Goal: Task Accomplishment & Management: Manage account settings

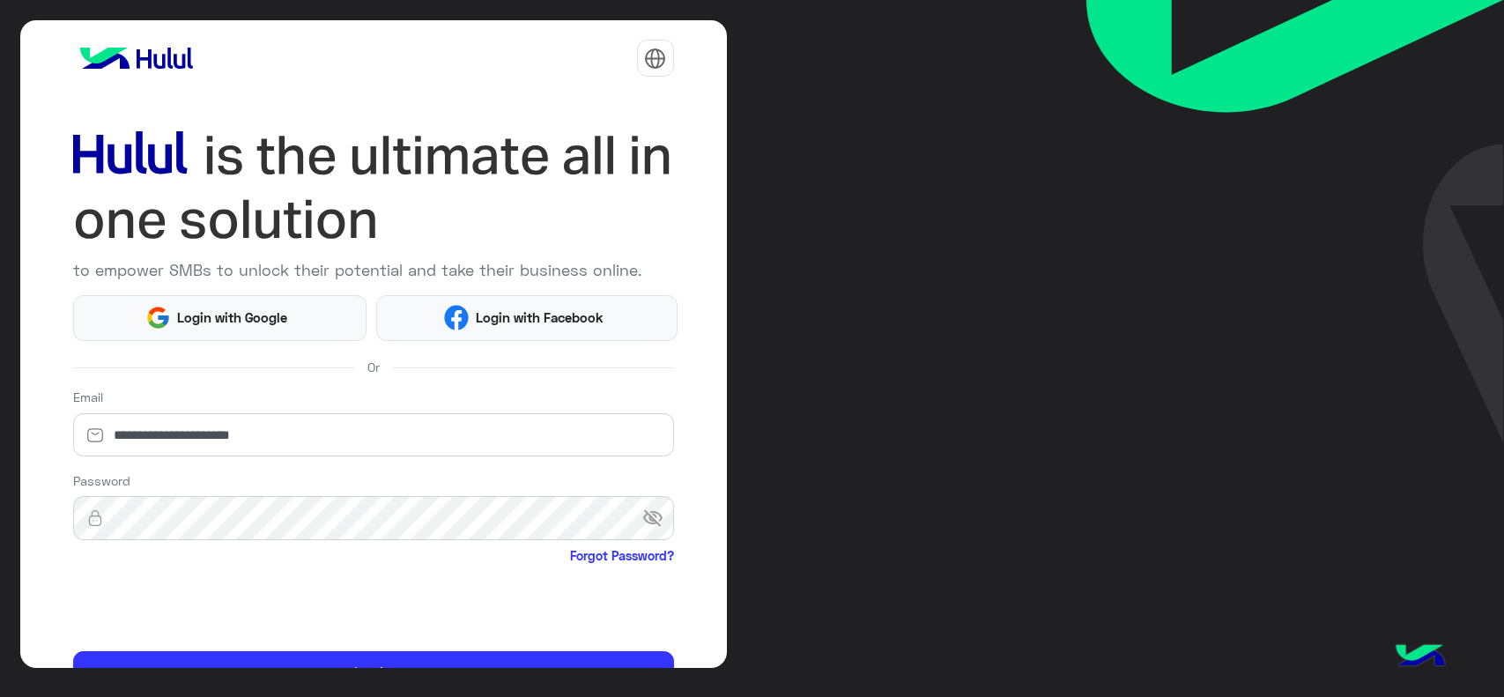
click at [932, 197] on div "**********" at bounding box center [752, 348] width 1504 height 697
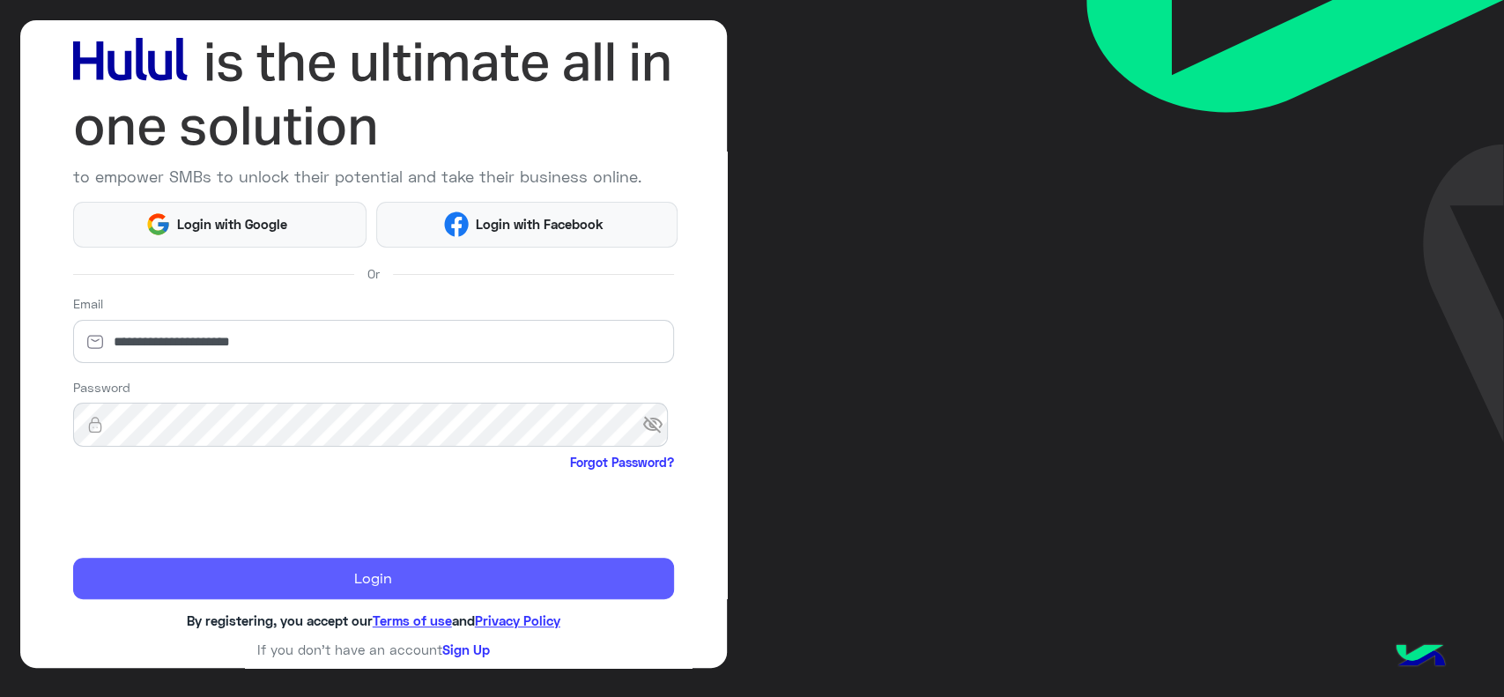
click at [153, 570] on button "Login" at bounding box center [373, 579] width 601 height 42
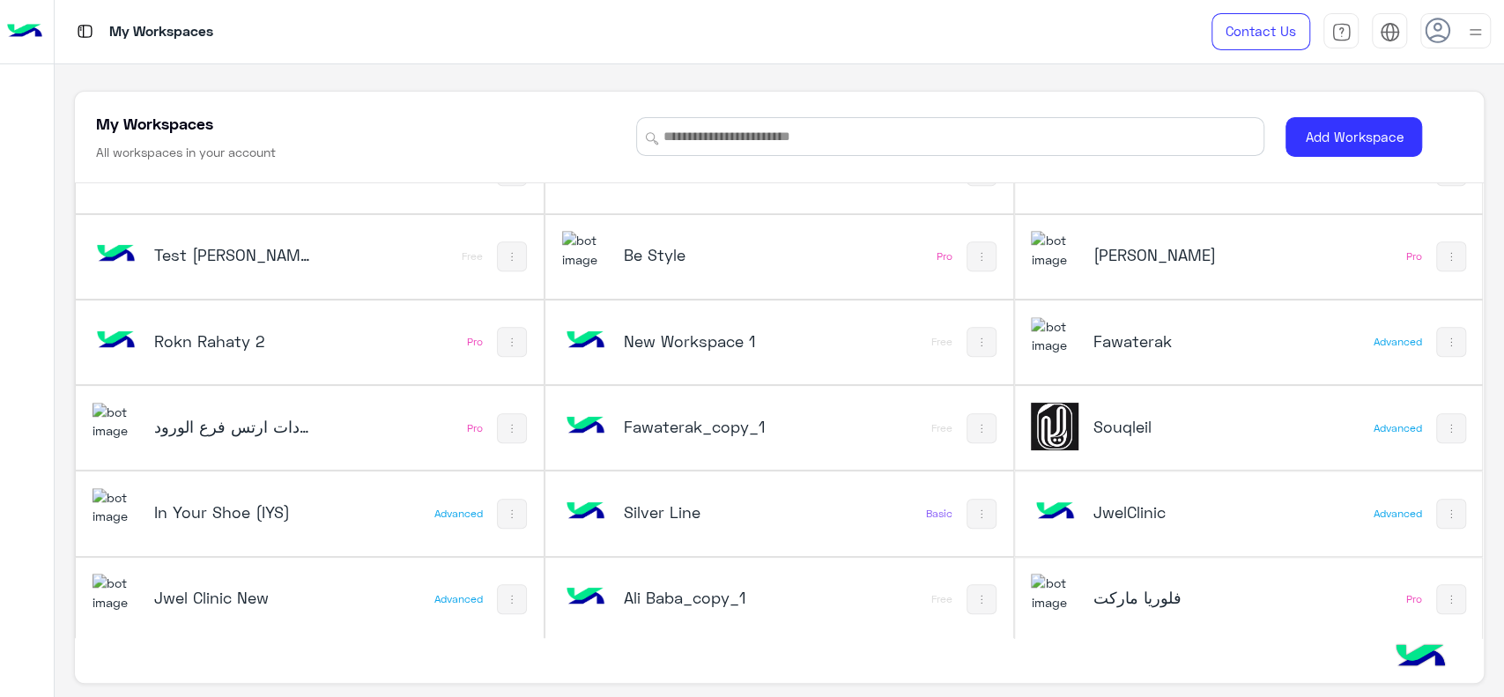
scroll to position [6, 0]
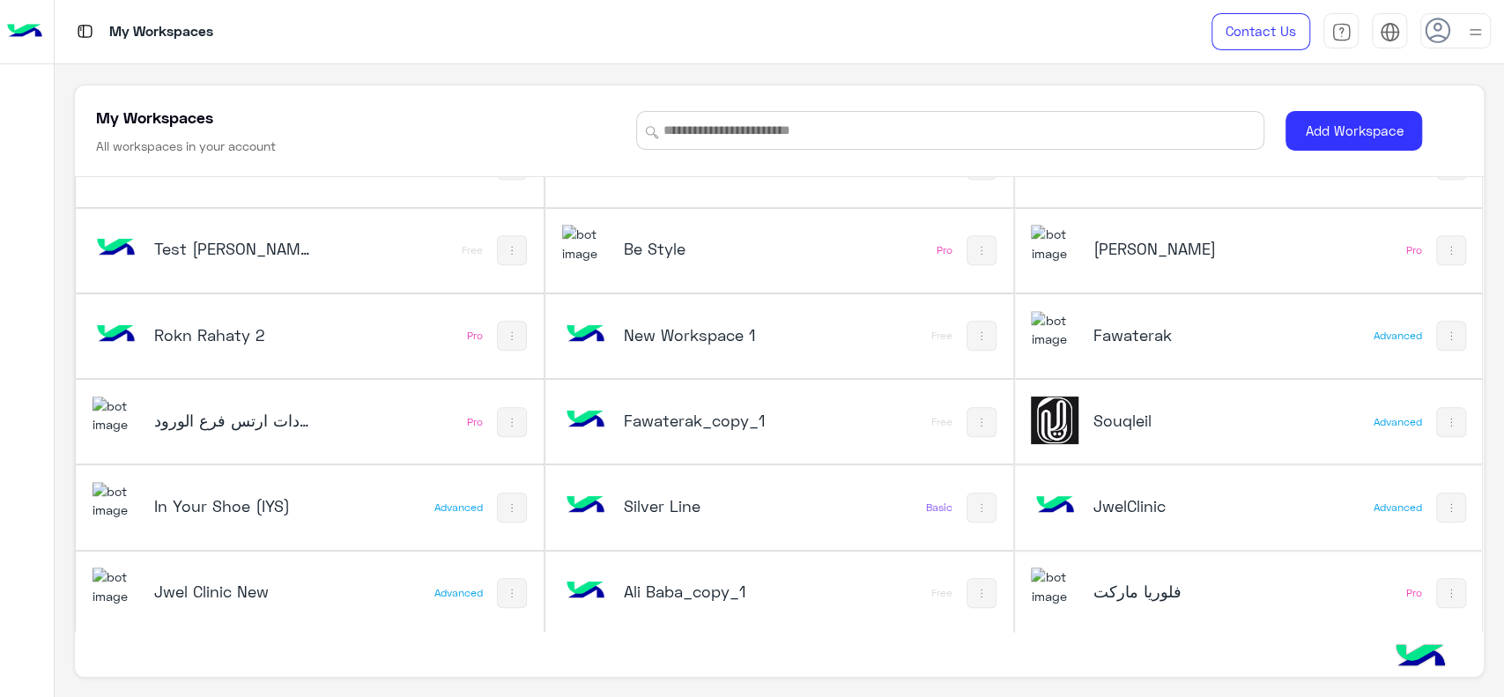
click at [303, 584] on h5 "Jwel Clinic New" at bounding box center [232, 591] width 157 height 21
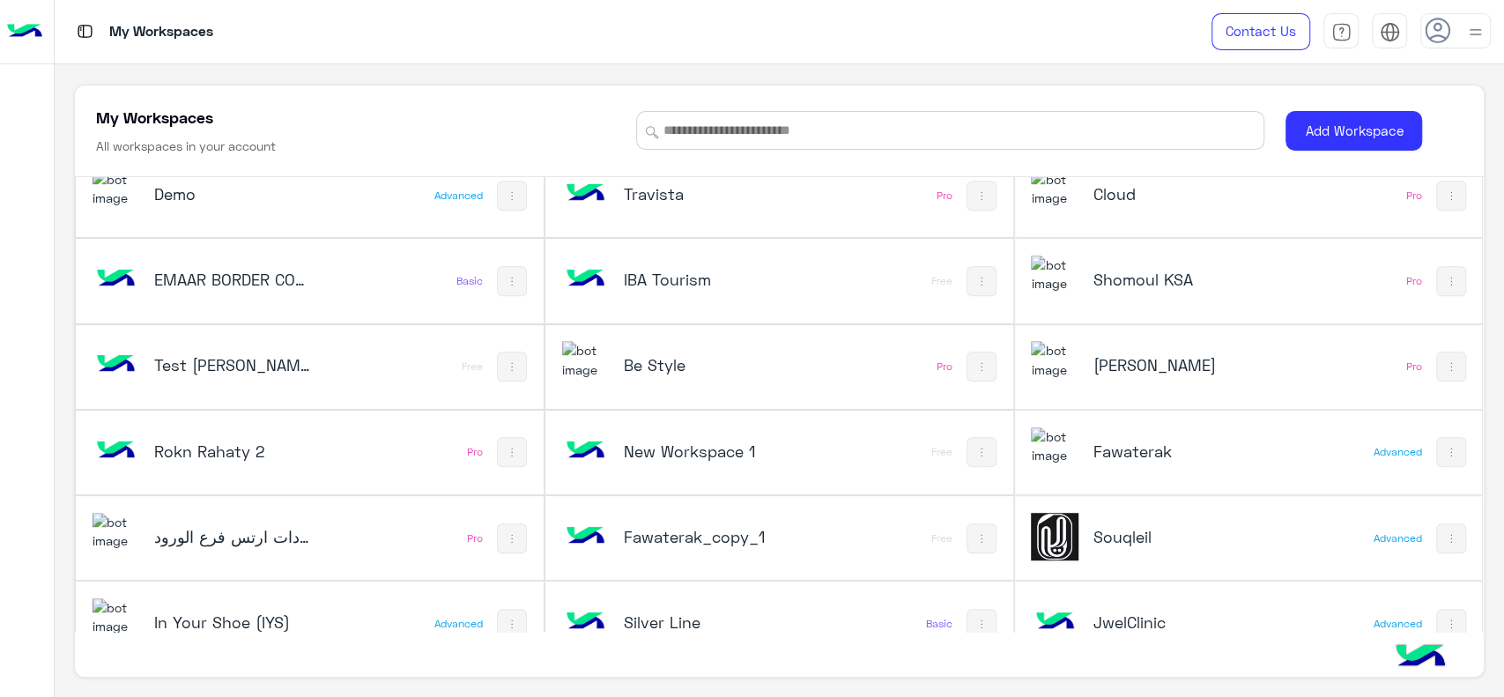
scroll to position [827, 0]
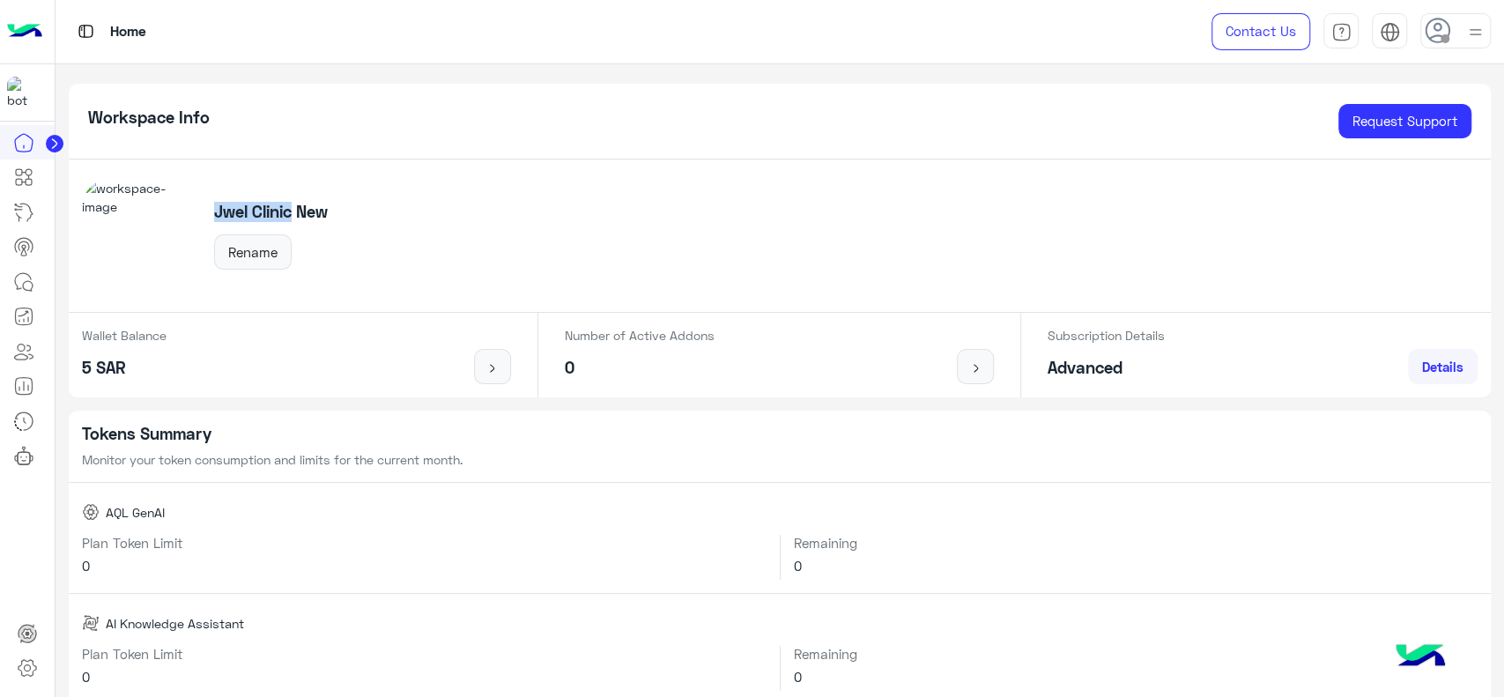
drag, startPoint x: 210, startPoint y: 210, endPoint x: 290, endPoint y: 210, distance: 80.2
click at [290, 210] on div "Jwel Clinic New Rename" at bounding box center [271, 236] width 153 height 68
copy h5 "Jwel Clinic"
click at [21, 666] on icon at bounding box center [27, 667] width 21 height 21
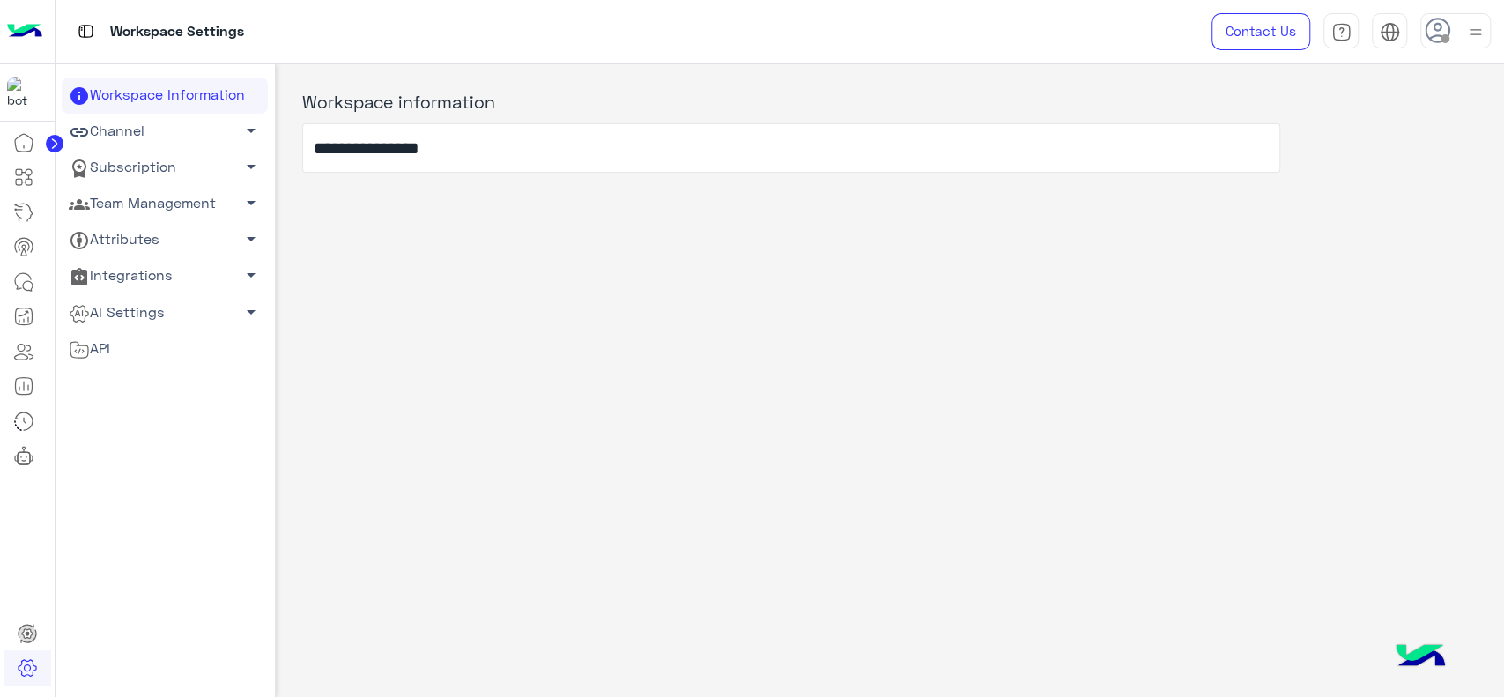
click at [141, 194] on link "Team Management arrow_drop_down" at bounding box center [165, 204] width 206 height 36
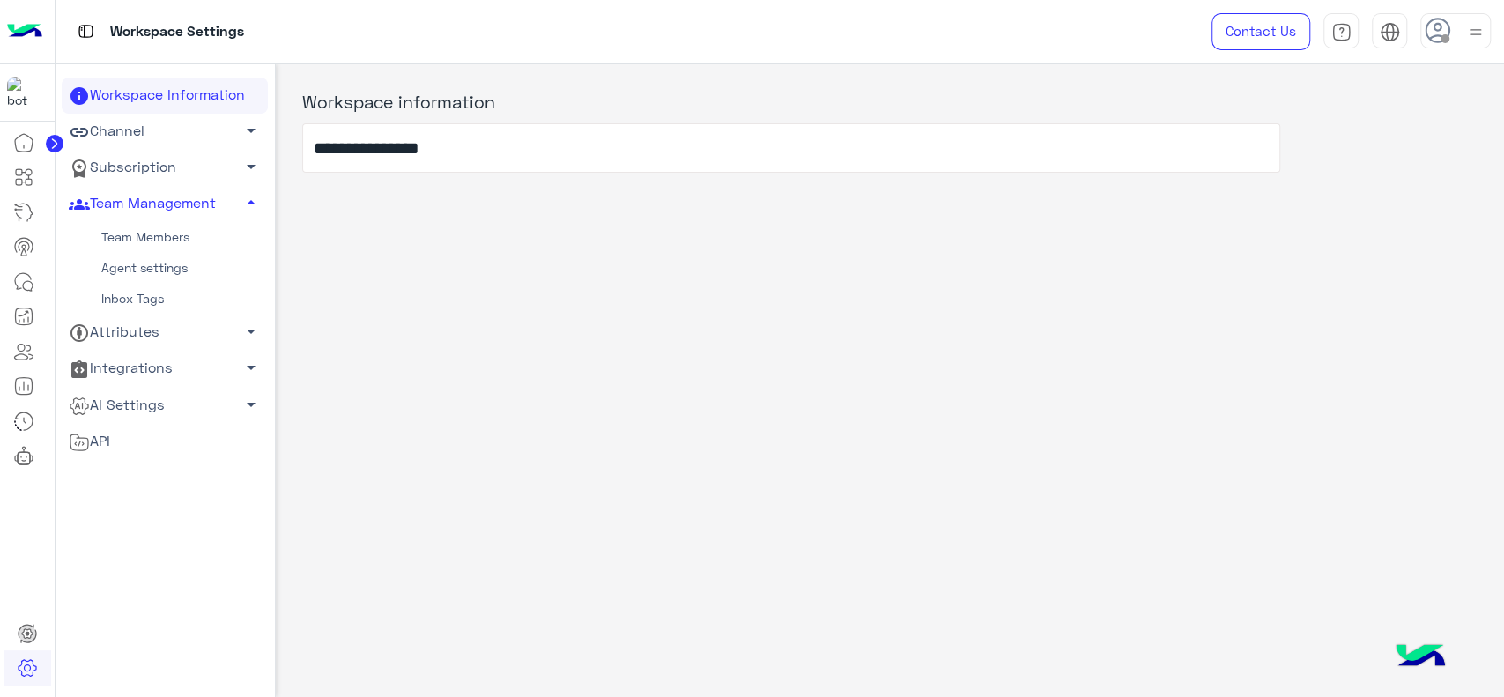
click at [131, 222] on link "Team Members" at bounding box center [165, 237] width 206 height 31
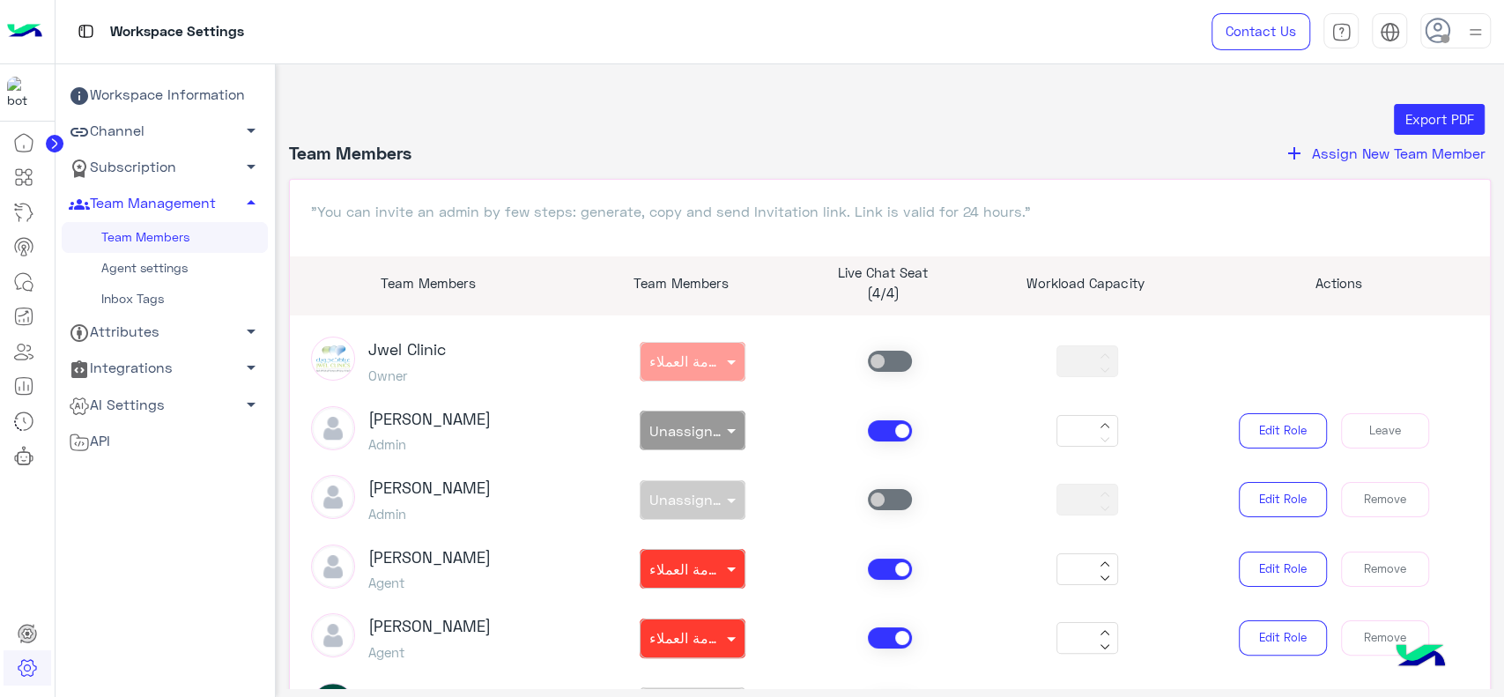
click at [1316, 158] on span "Assign New Team Member" at bounding box center [1399, 153] width 174 height 17
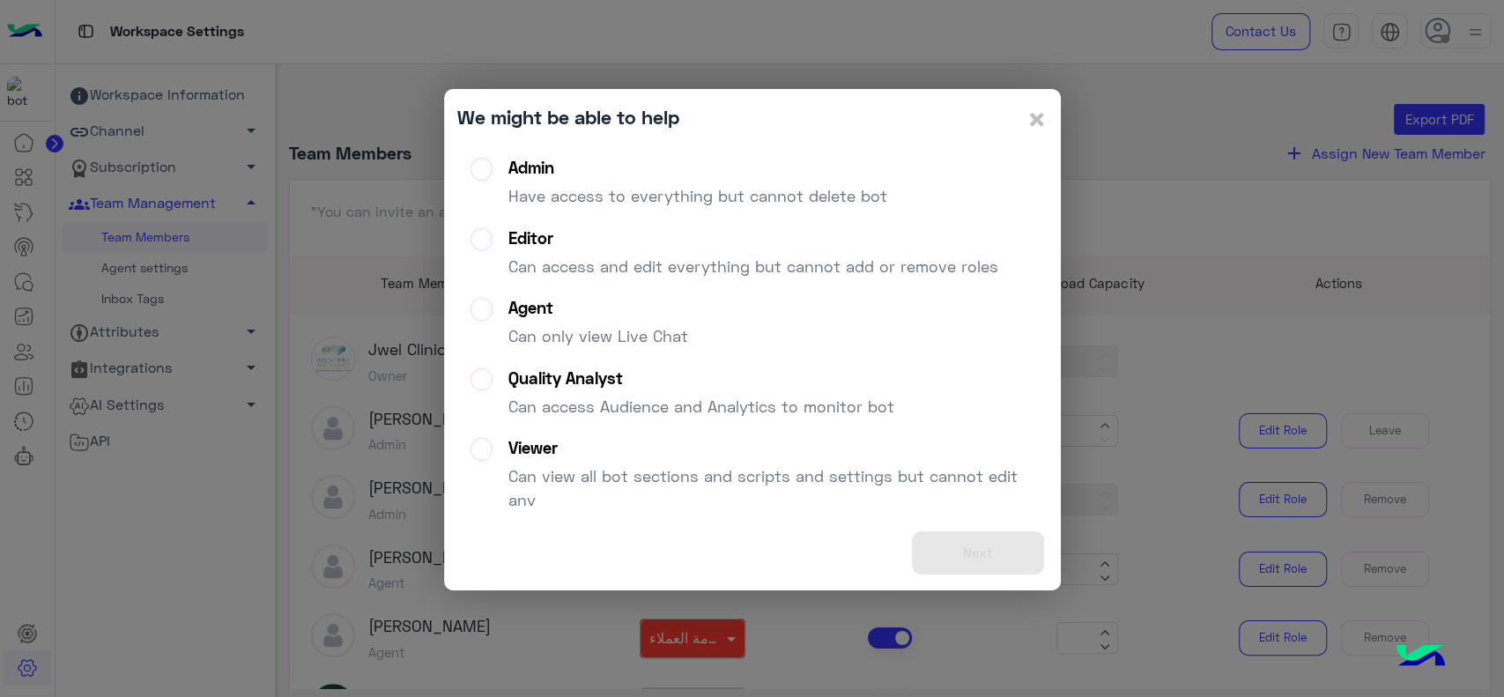
click at [771, 194] on p "Have access to everything but cannot delete bot" at bounding box center [698, 196] width 379 height 24
click at [946, 544] on button "Next" at bounding box center [978, 552] width 132 height 43
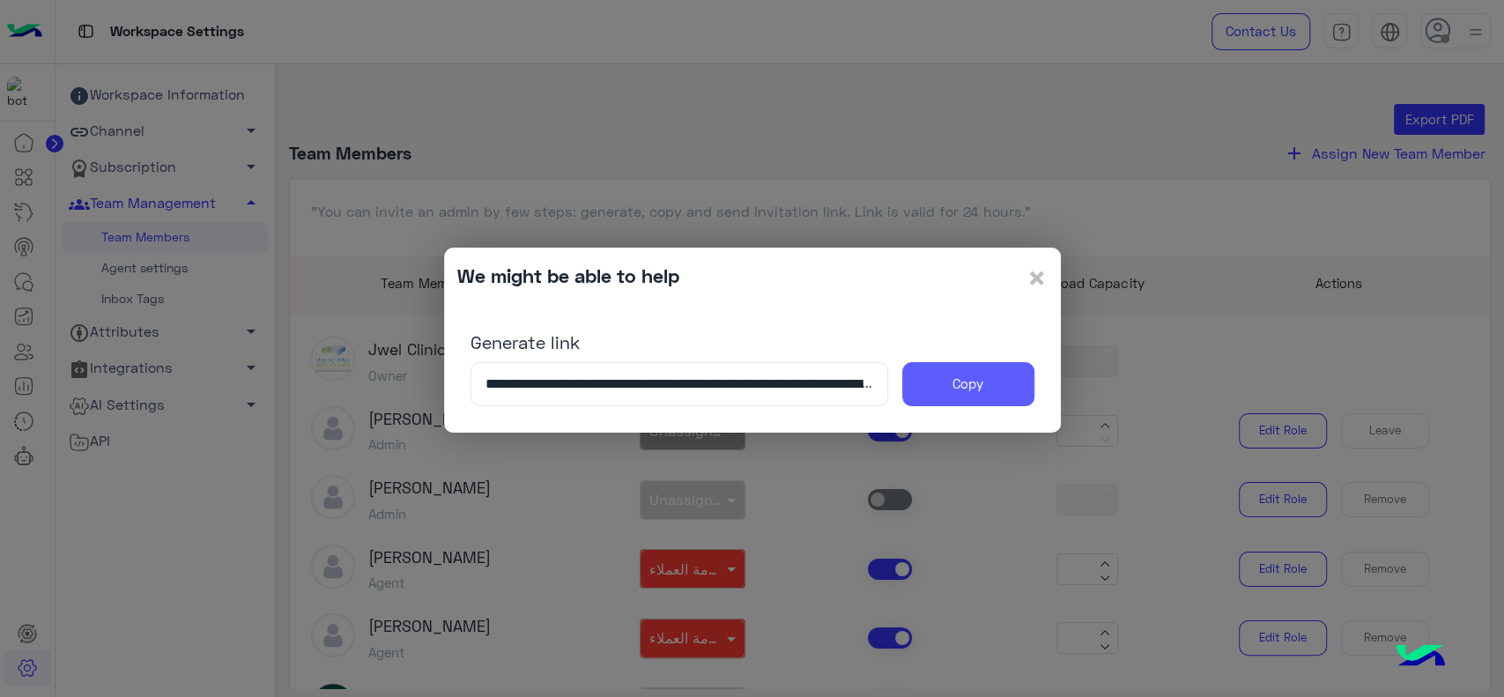
click at [975, 390] on button "Copy" at bounding box center [968, 384] width 132 height 44
click at [364, 227] on modal-container "**********" at bounding box center [752, 348] width 1504 height 697
click at [1029, 278] on span "×" at bounding box center [1037, 277] width 21 height 40
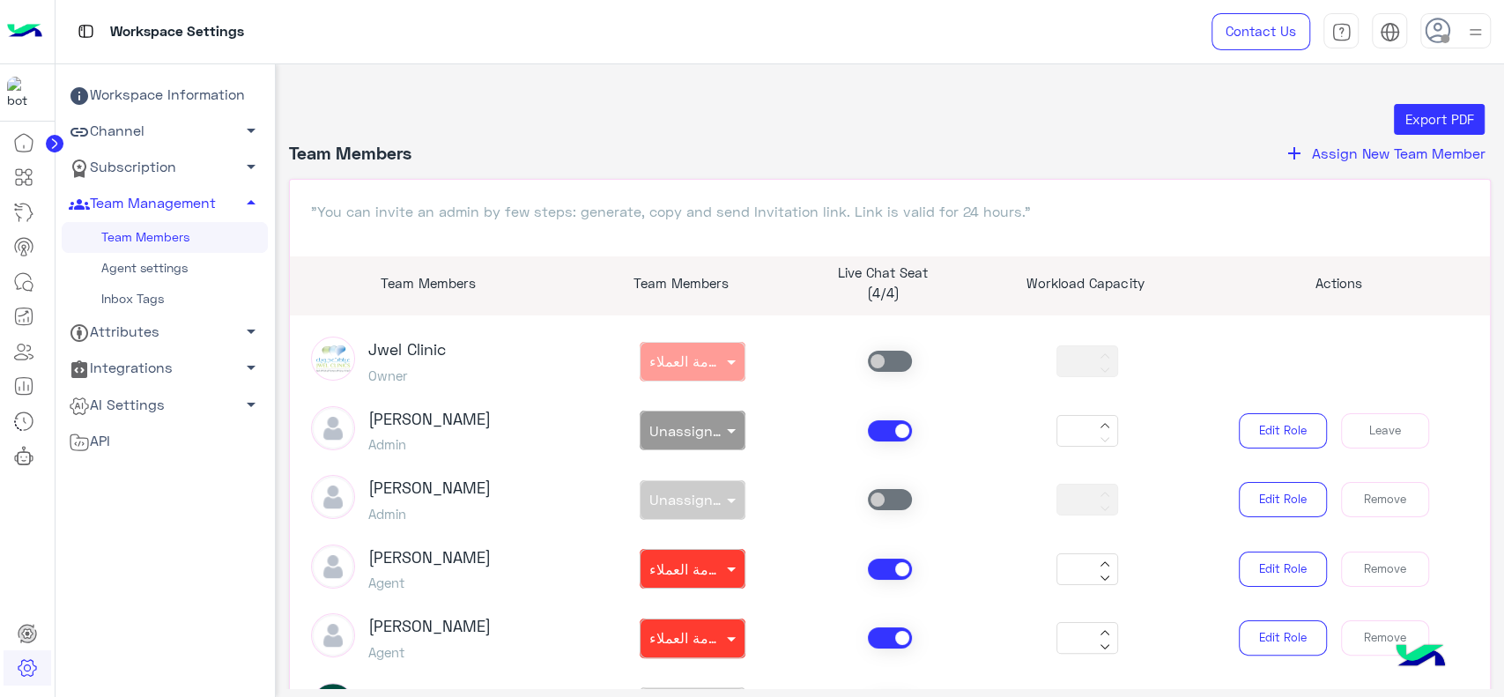
click at [203, 137] on link "Channel arrow_drop_down" at bounding box center [165, 132] width 206 height 36
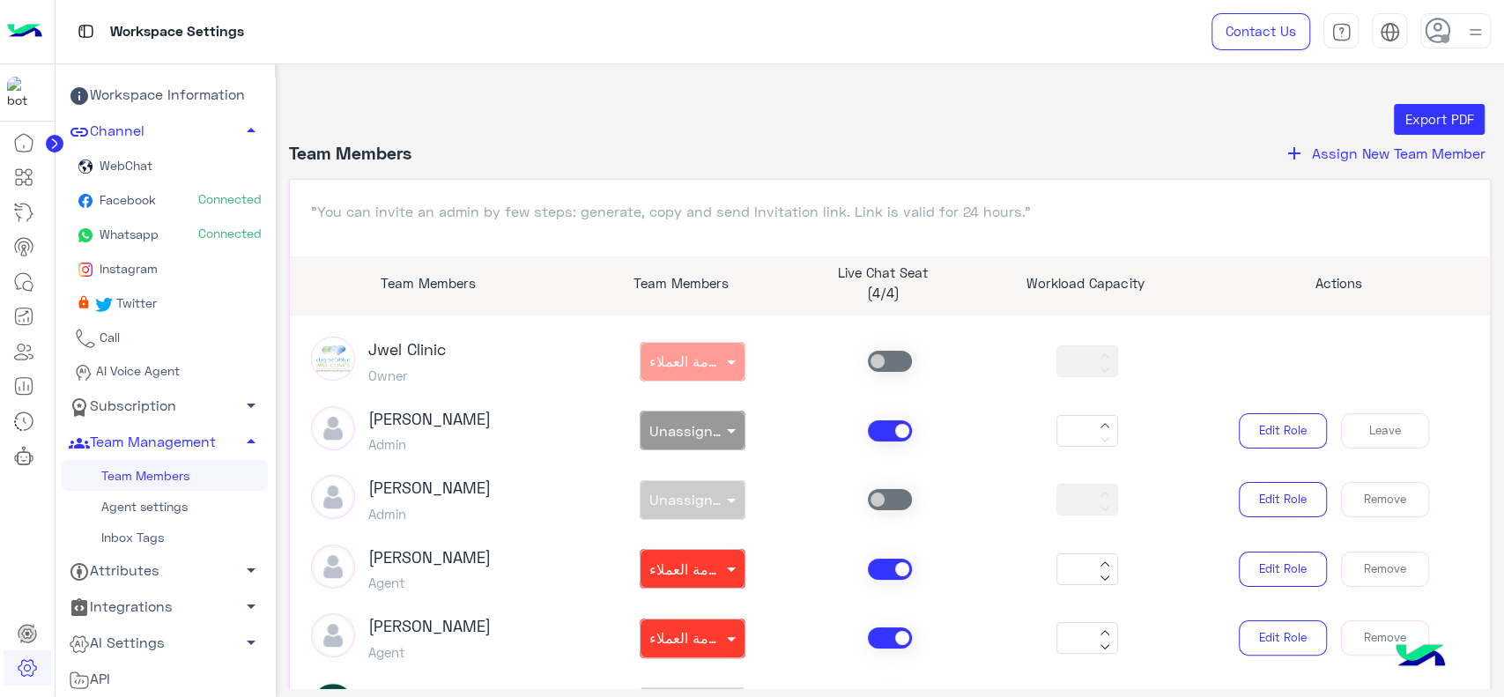
click at [164, 93] on link "Workspace Information" at bounding box center [165, 96] width 206 height 36
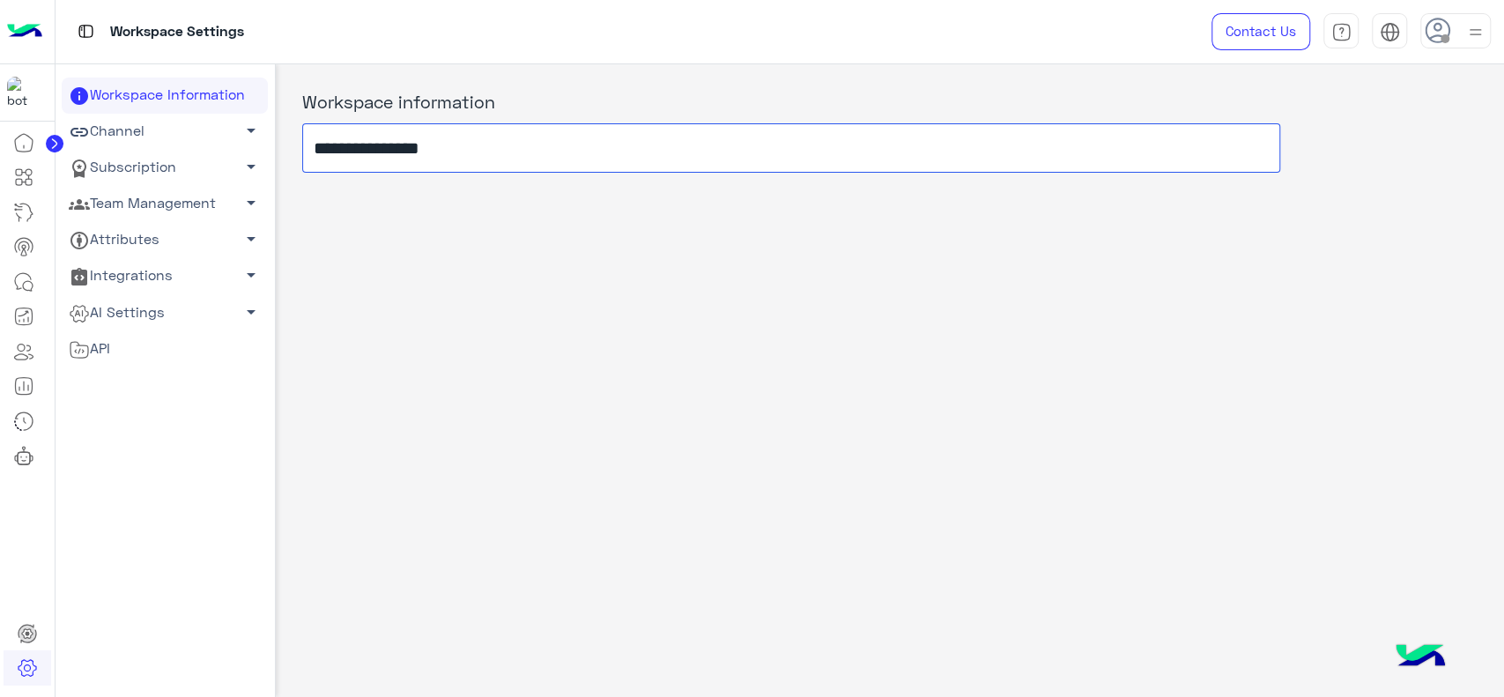
drag, startPoint x: 400, startPoint y: 150, endPoint x: 309, endPoint y: 152, distance: 90.8
click at [309, 152] on input "**********" at bounding box center [791, 147] width 978 height 49
click at [59, 143] on circle at bounding box center [55, 144] width 18 height 18
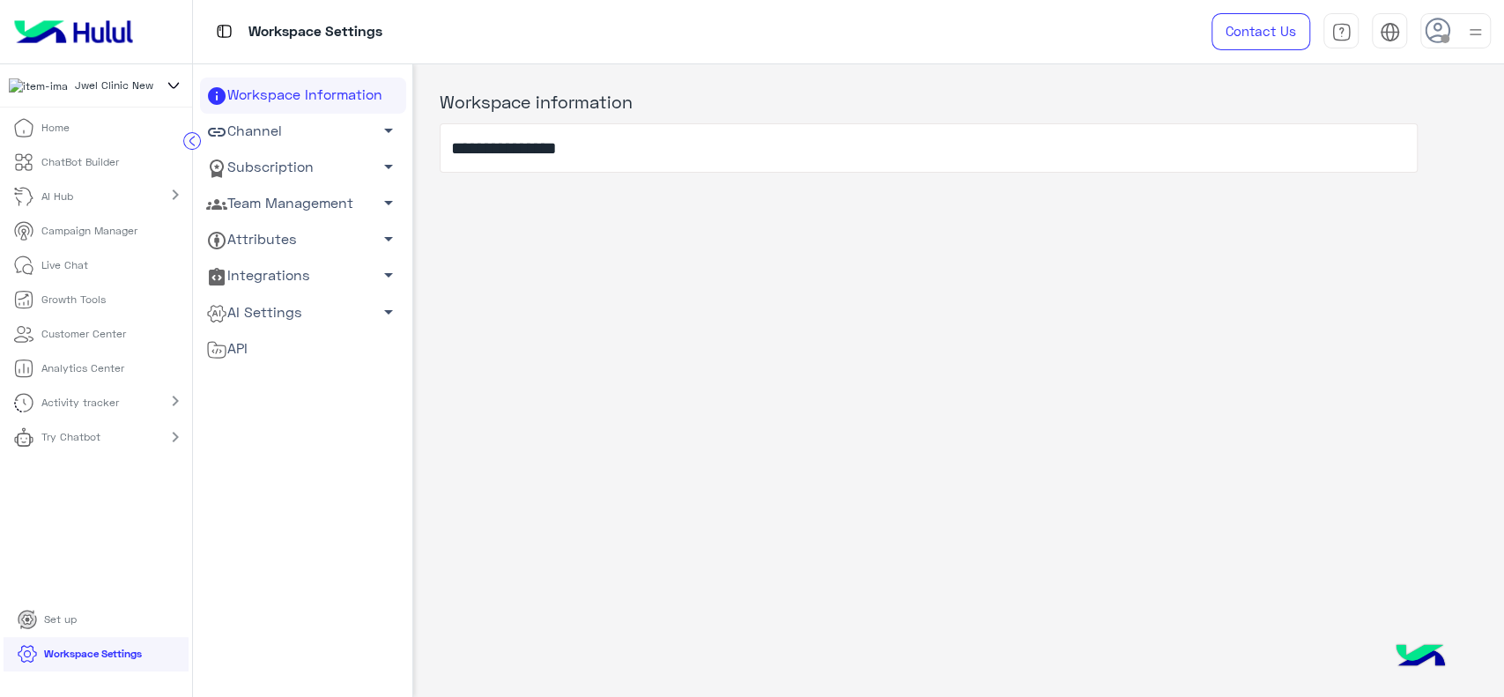
click at [176, 93] on icon at bounding box center [173, 85] width 19 height 21
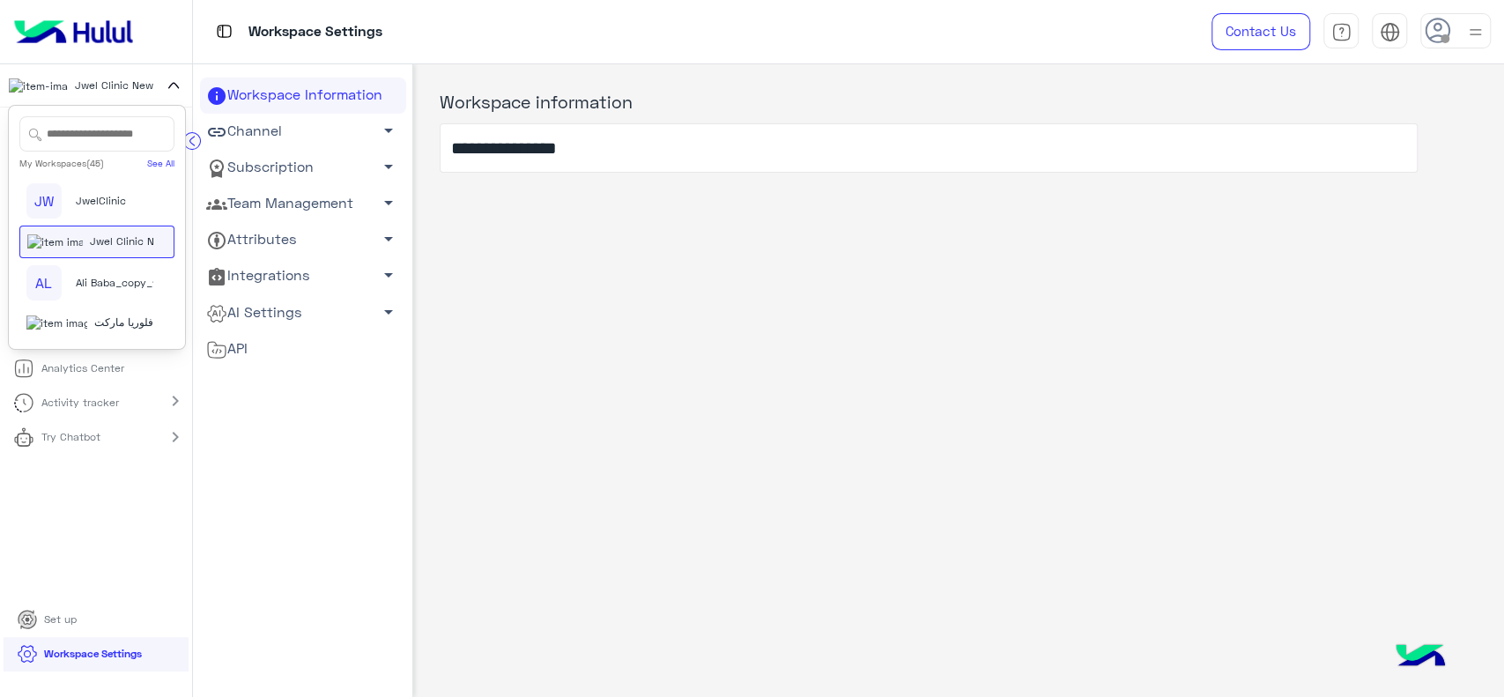
scroll to position [1918, 0]
click at [94, 320] on span "فلوريا ماركت" at bounding box center [123, 323] width 59 height 16
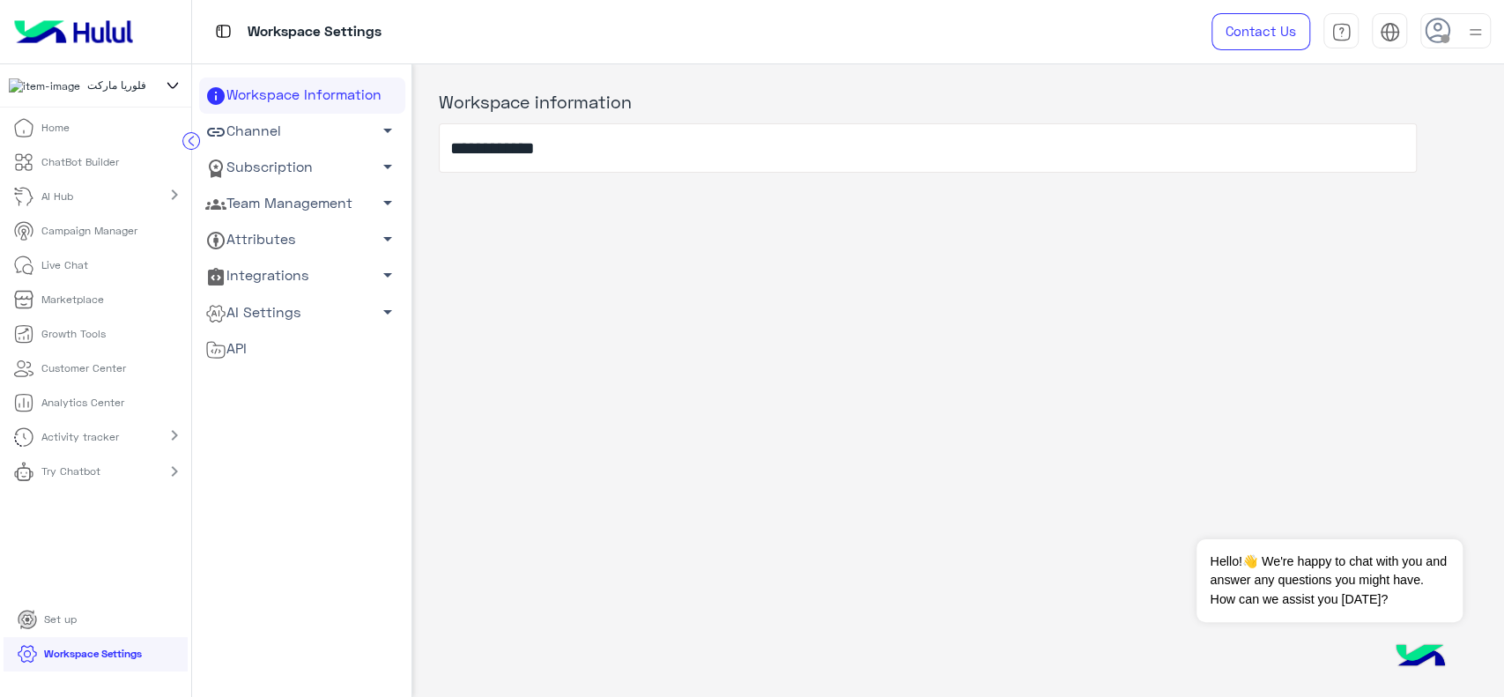
click at [269, 195] on link "Team Management arrow_drop_down" at bounding box center [302, 204] width 206 height 36
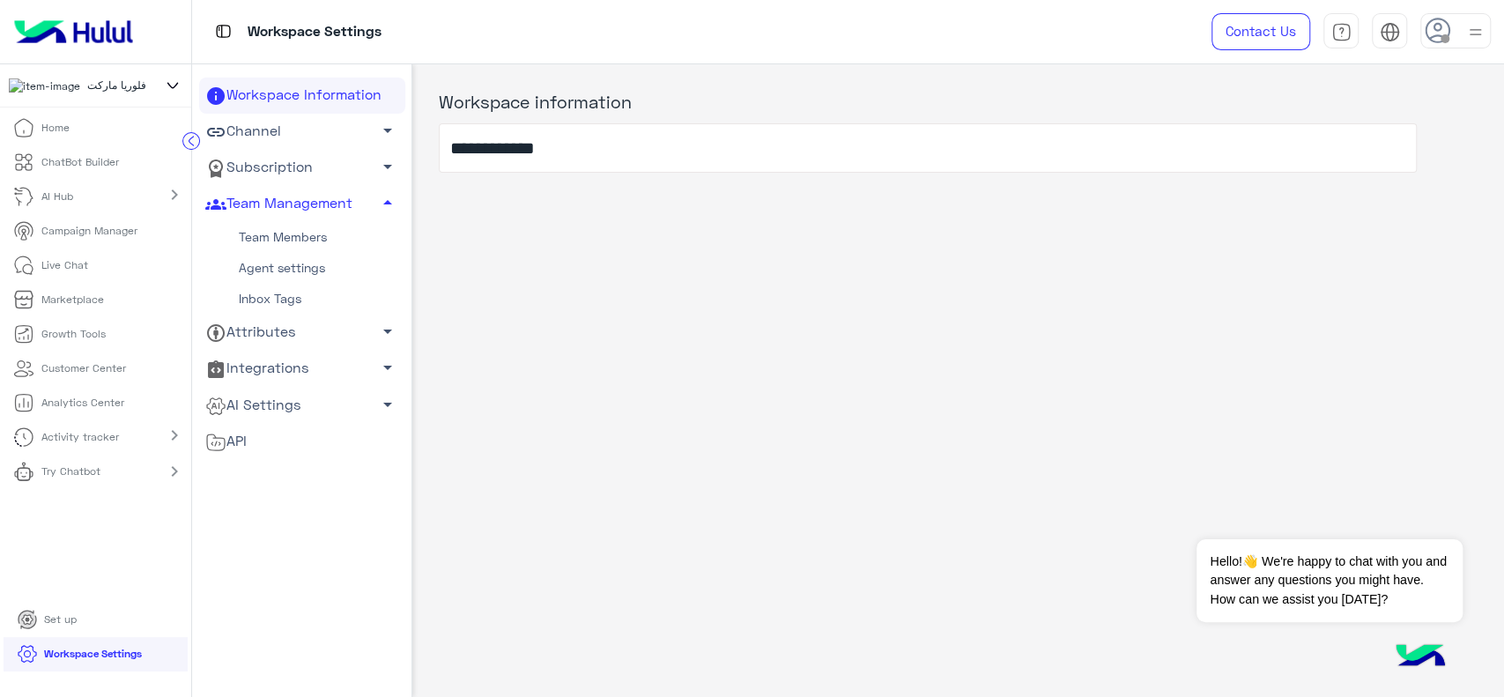
click at [263, 238] on link "Team Members" at bounding box center [302, 237] width 206 height 31
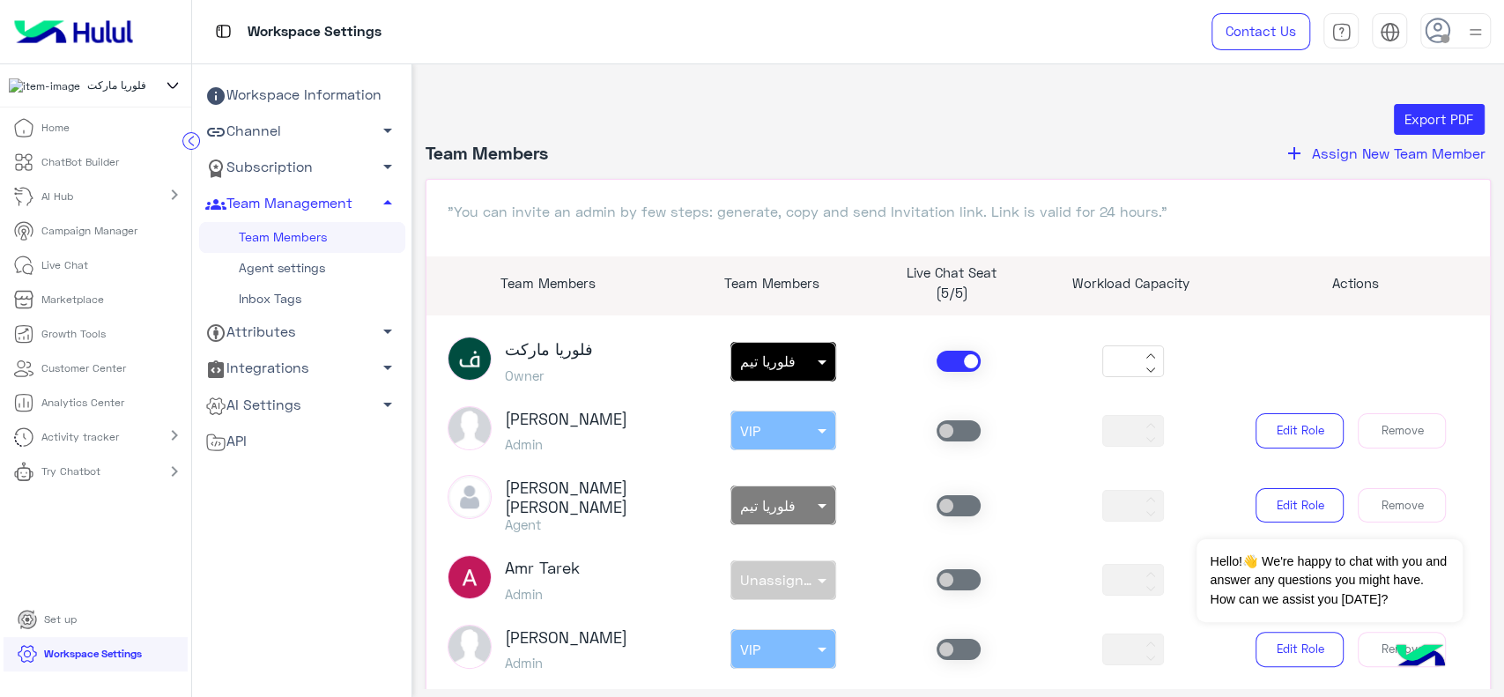
click at [264, 264] on link "Agent settings" at bounding box center [302, 268] width 206 height 31
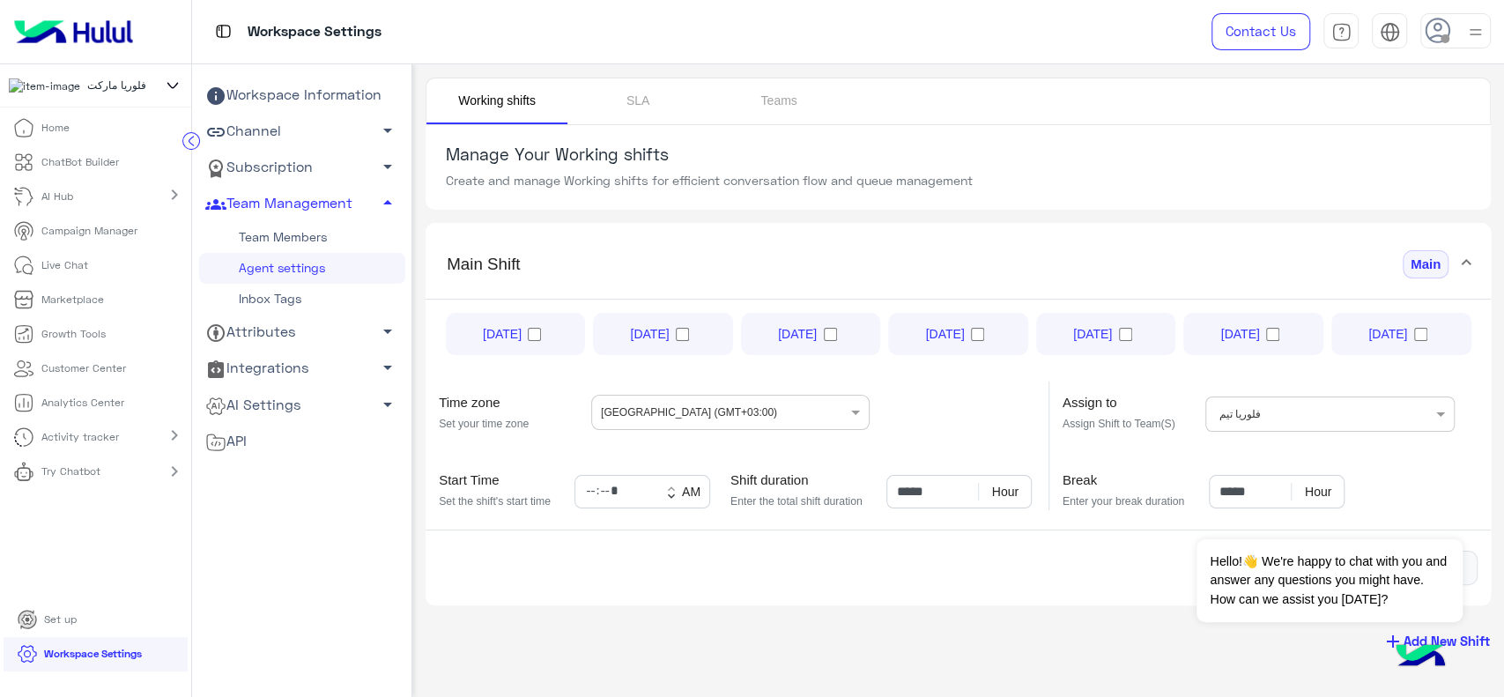
click at [276, 222] on link "Team Members" at bounding box center [302, 237] width 206 height 31
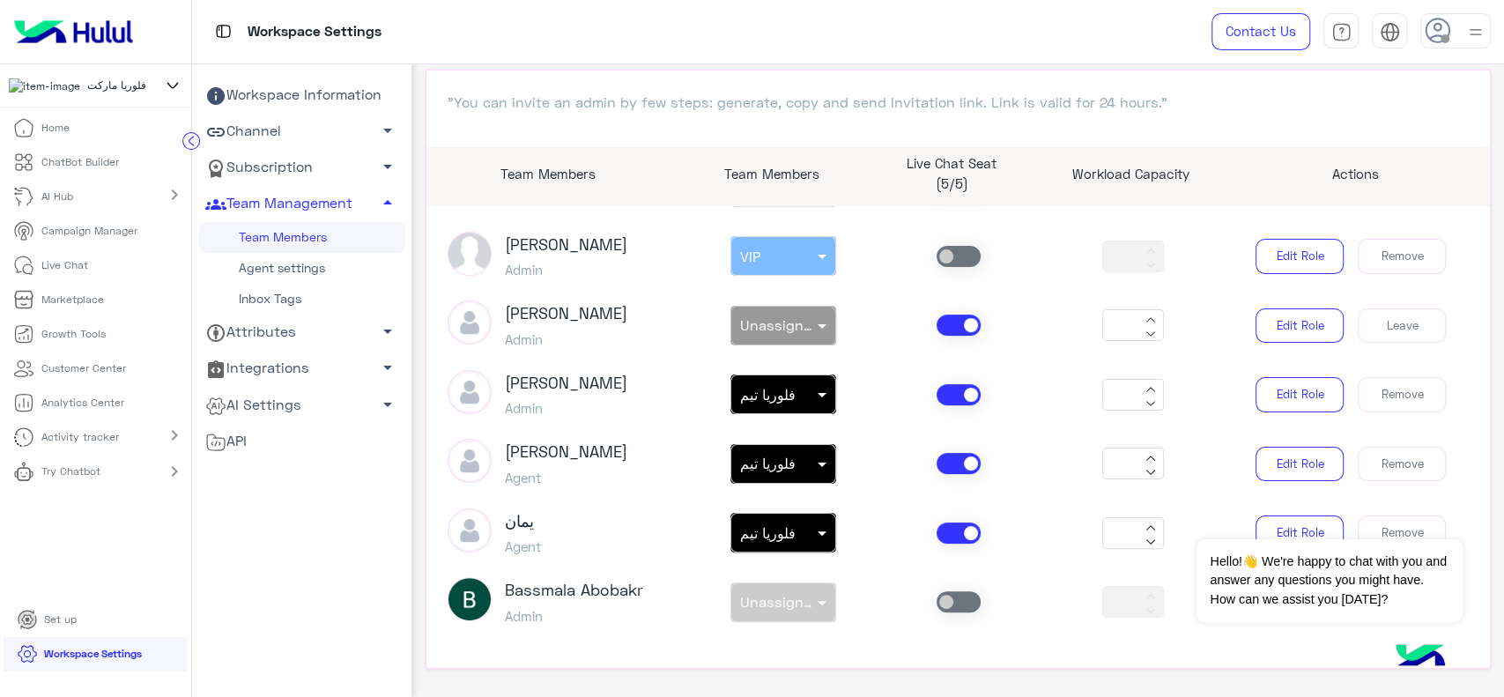
scroll to position [110, 0]
click at [190, 138] on icon at bounding box center [191, 141] width 4 height 9
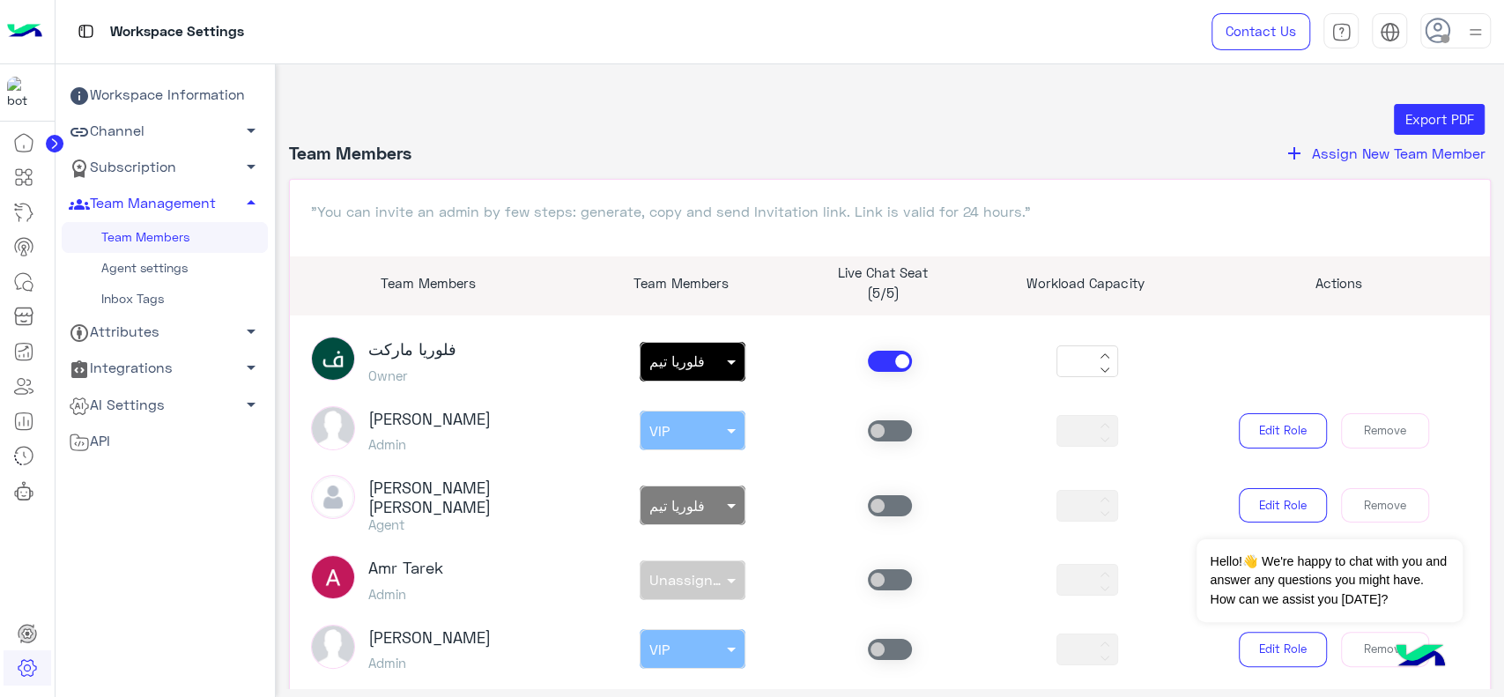
scroll to position [168, 0]
